Goal: Task Accomplishment & Management: Manage account settings

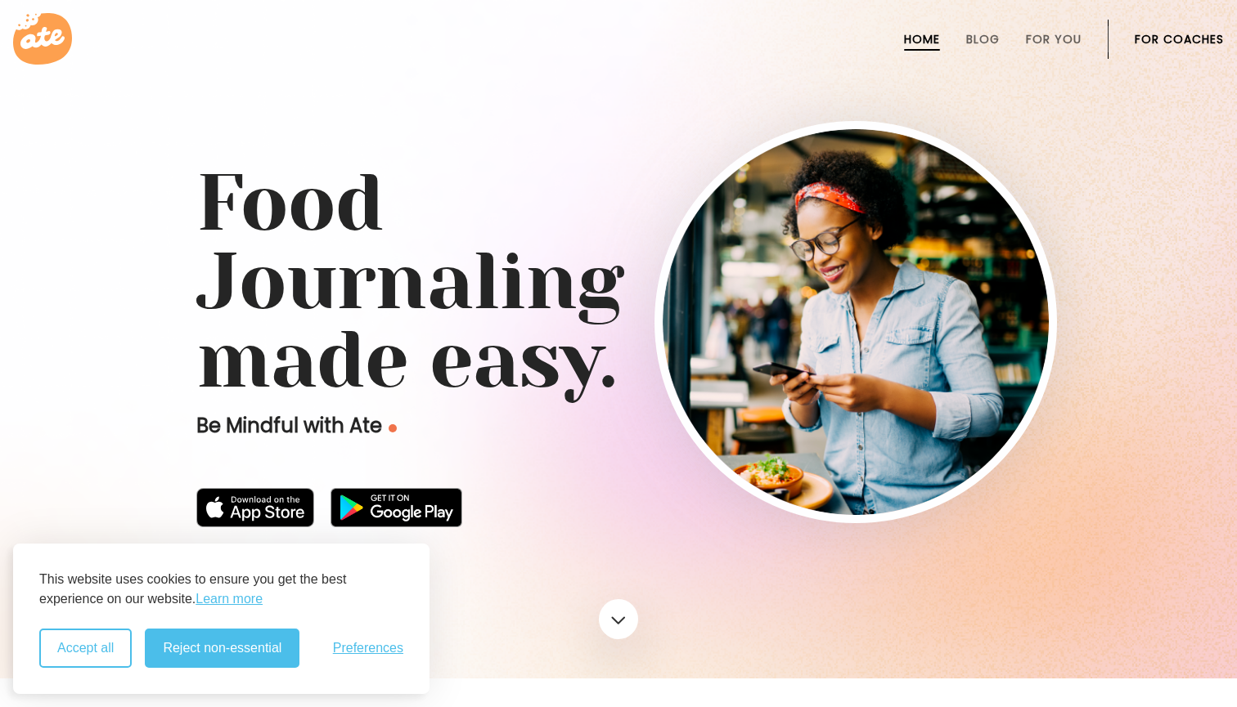
click at [96, 649] on button "Accept all" at bounding box center [85, 648] width 92 height 39
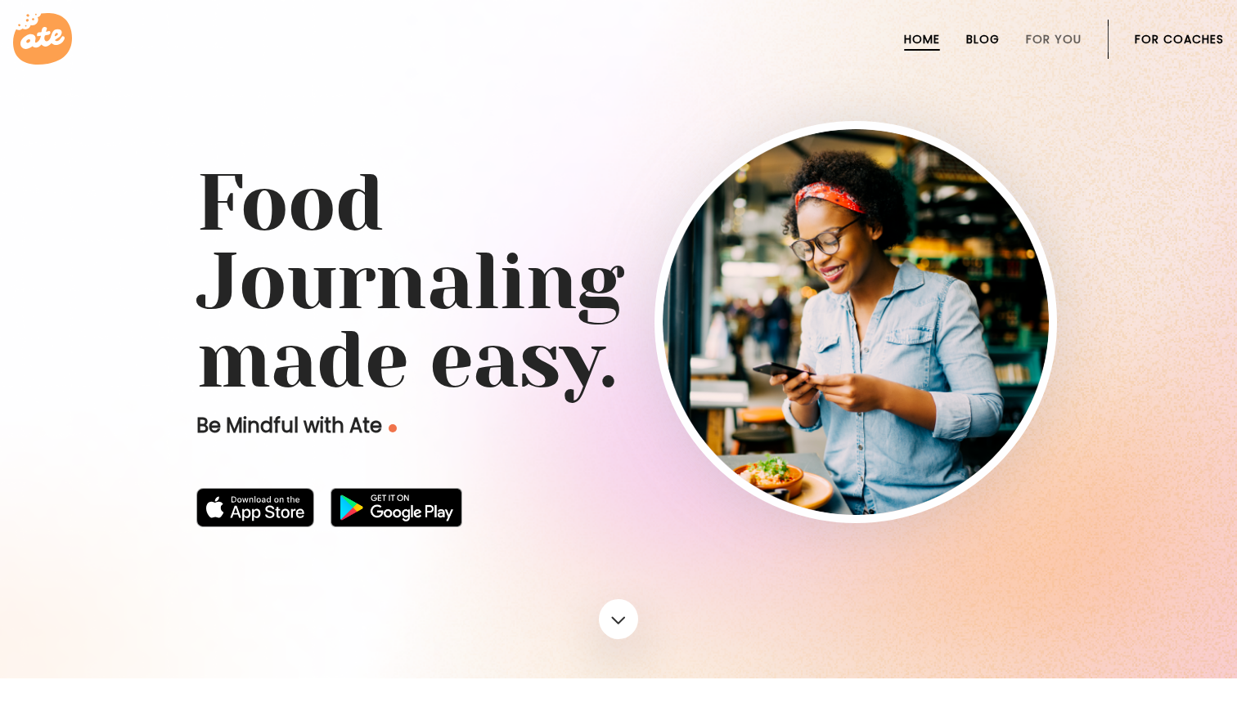
click at [993, 43] on link "Blog" at bounding box center [983, 39] width 34 height 13
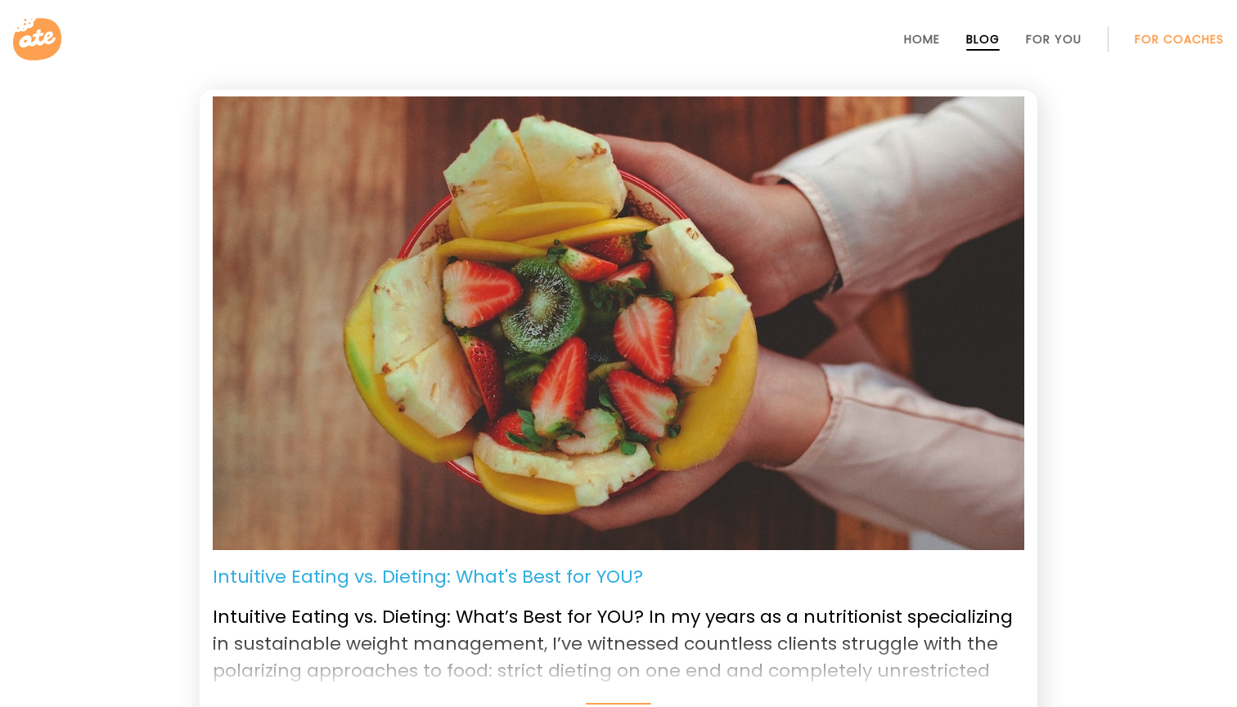
click at [1161, 44] on link "For Coaches" at bounding box center [1178, 39] width 89 height 13
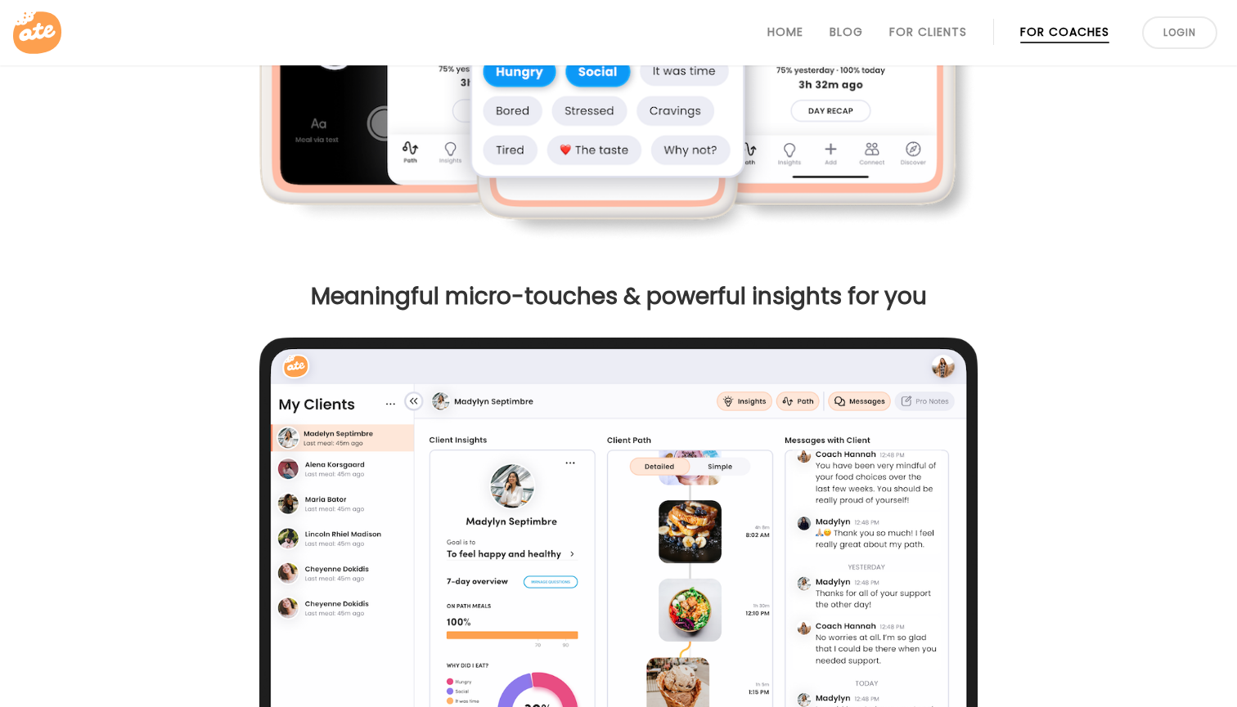
scroll to position [1332, 0]
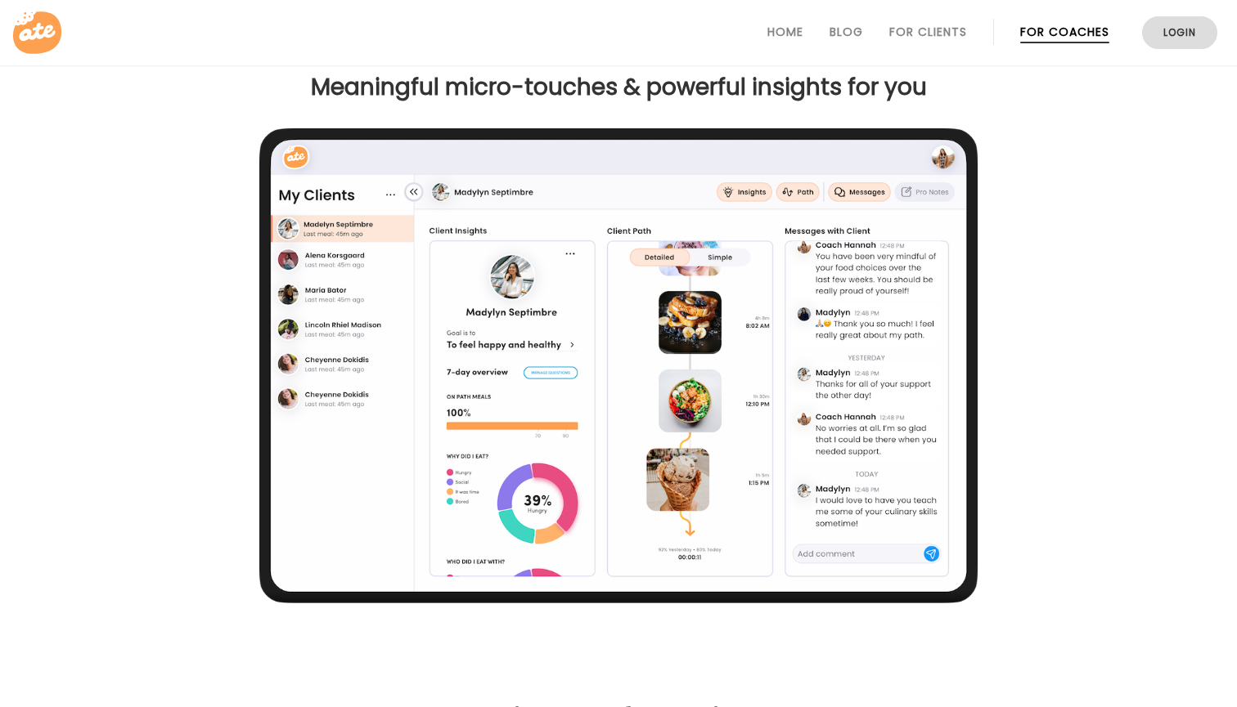
click at [1170, 40] on link "Login" at bounding box center [1179, 32] width 75 height 33
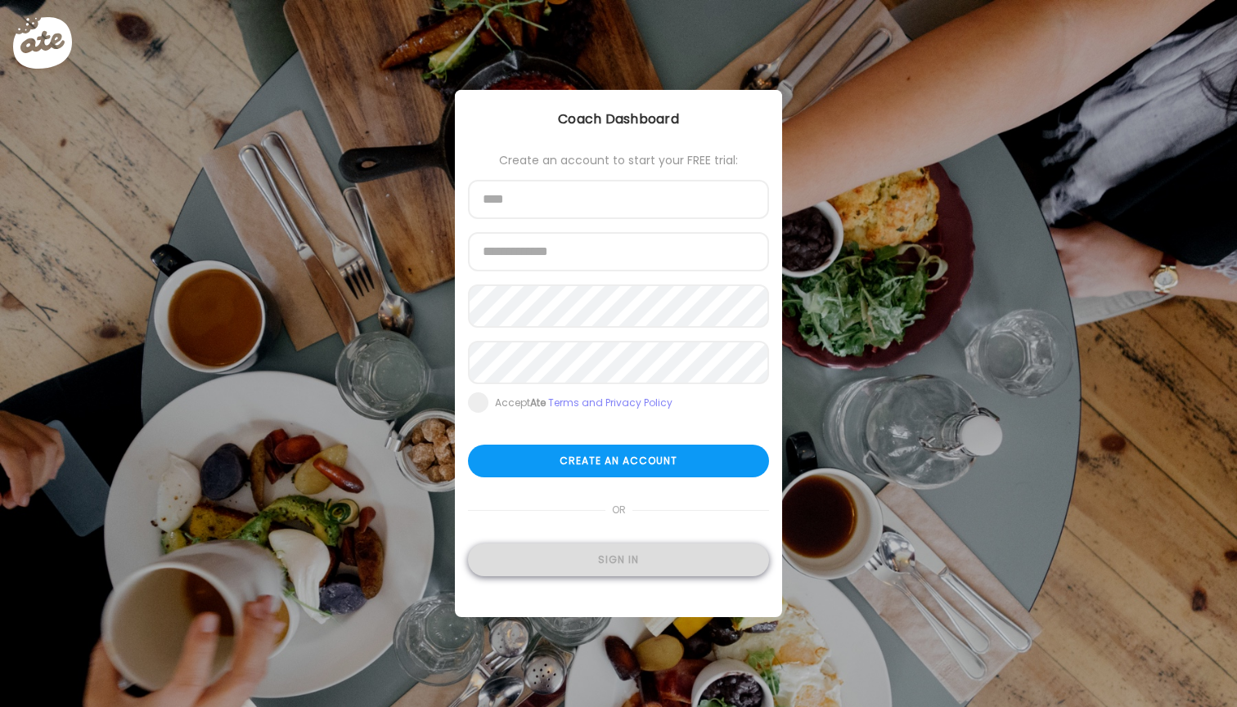
click at [576, 555] on div "Sign in" at bounding box center [618, 560] width 301 height 33
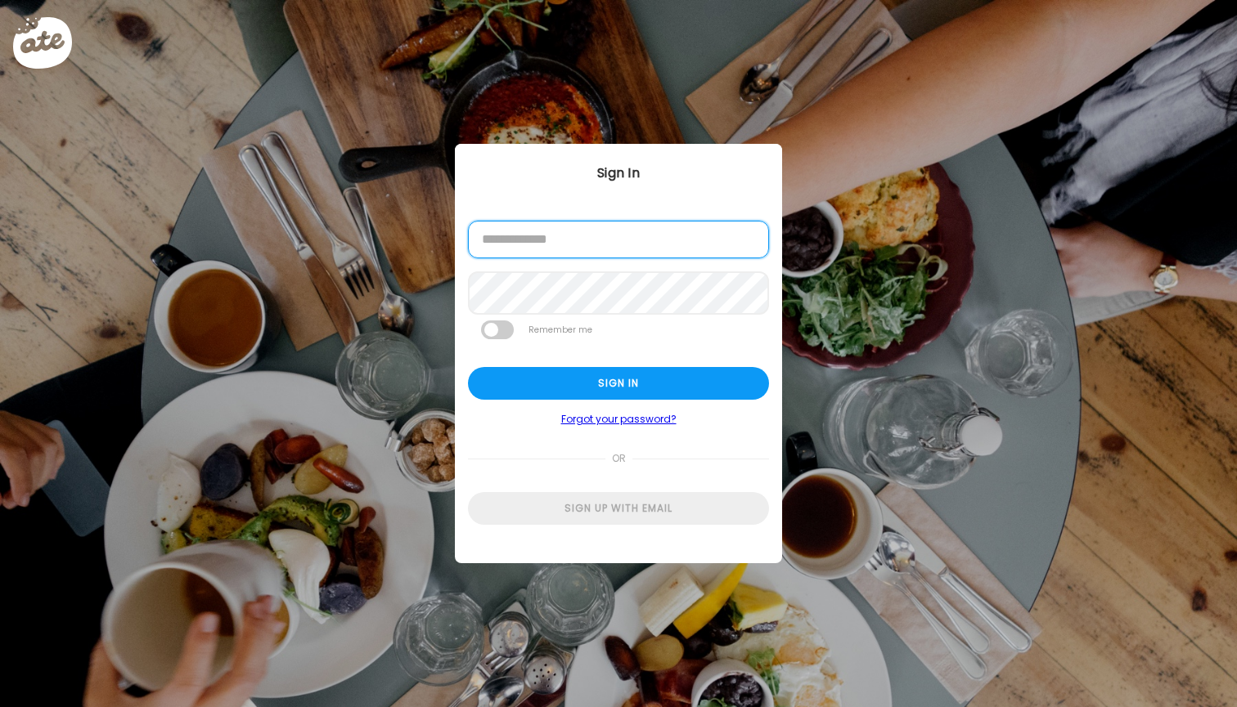
type input "**********"
click at [509, 330] on span at bounding box center [497, 330] width 33 height 19
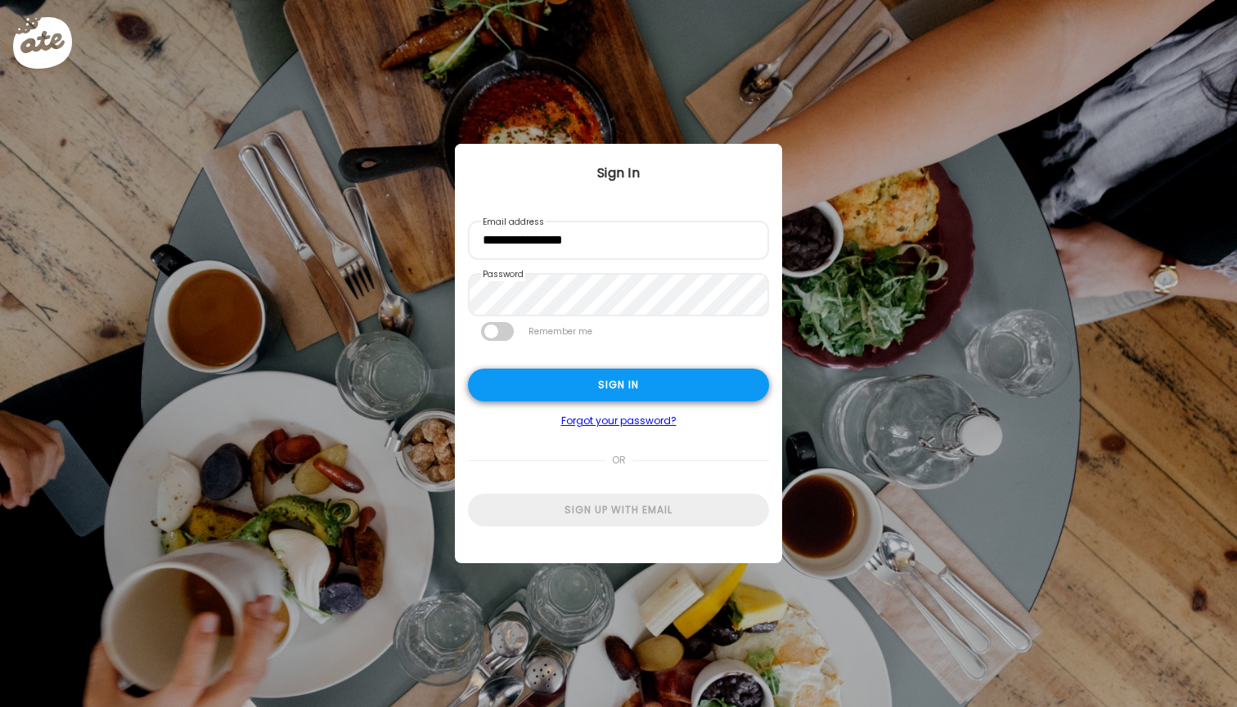
click at [584, 384] on div "Sign in" at bounding box center [618, 385] width 301 height 33
type input "**********"
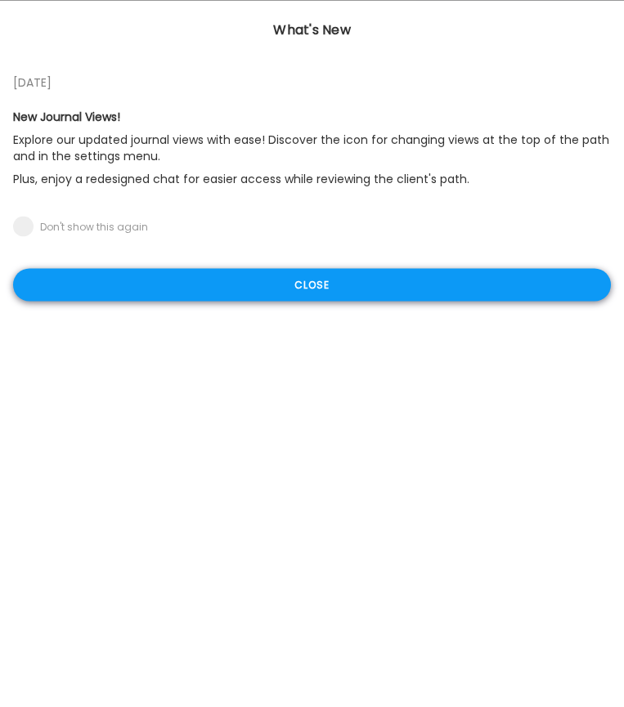
click at [494, 269] on div "Close" at bounding box center [312, 284] width 598 height 33
